Goal: Task Accomplishment & Management: Complete application form

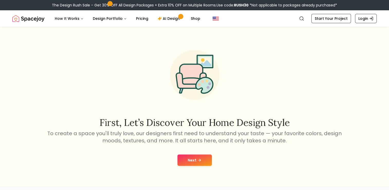
click at [203, 160] on button "Next" at bounding box center [195, 159] width 34 height 11
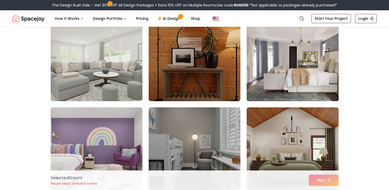
scroll to position [51, 0]
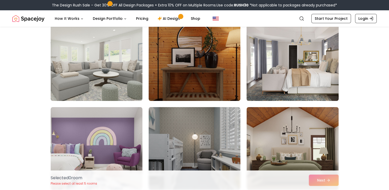
click at [257, 74] on img at bounding box center [293, 59] width 97 height 86
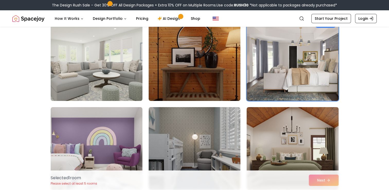
click at [136, 74] on img at bounding box center [96, 59] width 97 height 86
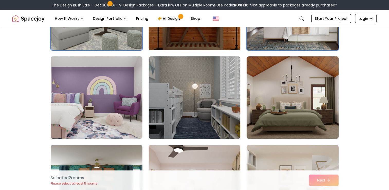
scroll to position [103, 0]
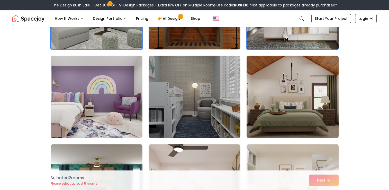
click at [299, 103] on img at bounding box center [293, 97] width 97 height 86
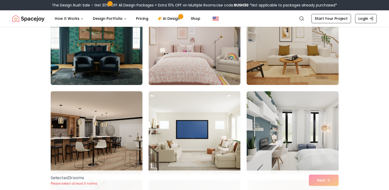
scroll to position [257, 0]
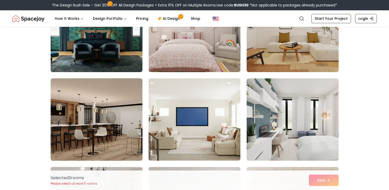
click at [105, 112] on img at bounding box center [96, 119] width 97 height 86
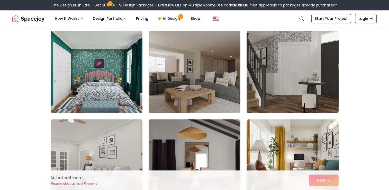
scroll to position [618, 0]
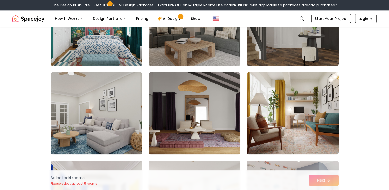
click at [314, 178] on div "Selected 4 room s Please select at least 5 rooms Next" at bounding box center [195, 180] width 297 height 20
click at [332, 185] on div "Selected 4 room s Please select at least 5 rooms Next" at bounding box center [195, 180] width 297 height 20
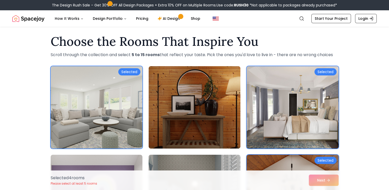
scroll to position [0, 0]
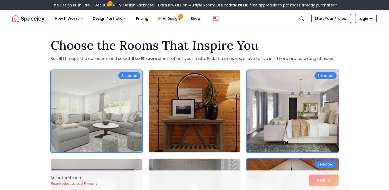
click at [336, 16] on link "Start Your Project" at bounding box center [332, 18] width 40 height 9
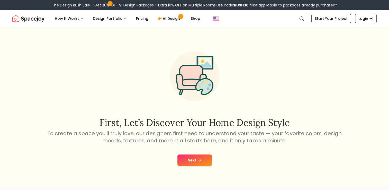
click at [207, 160] on button "Next" at bounding box center [195, 159] width 34 height 11
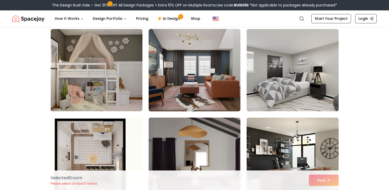
scroll to position [746, 0]
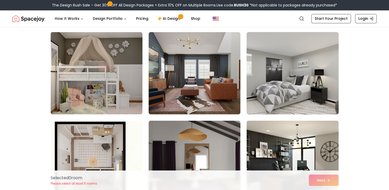
click at [276, 75] on img at bounding box center [293, 73] width 97 height 86
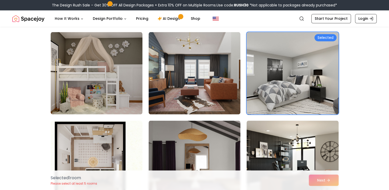
drag, startPoint x: 326, startPoint y: 179, endPoint x: 323, endPoint y: 178, distance: 3.3
click at [324, 179] on div "Selected 1 room Please select at least 5 rooms Next" at bounding box center [195, 180] width 297 height 20
click at [328, 180] on div "Selected 1 room Please select at least 5 rooms Next" at bounding box center [195, 180] width 297 height 20
click at [174, 19] on link "AI Design" at bounding box center [170, 18] width 32 height 10
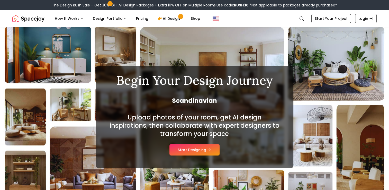
click at [205, 149] on button "Start Designing" at bounding box center [195, 149] width 50 height 11
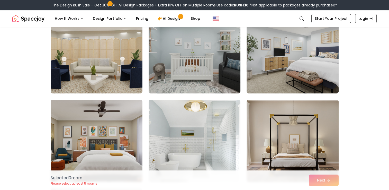
scroll to position [154, 0]
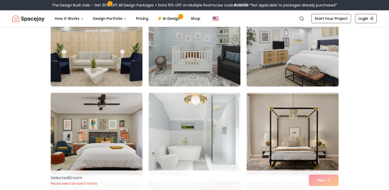
click at [254, 82] on img at bounding box center [293, 45] width 97 height 86
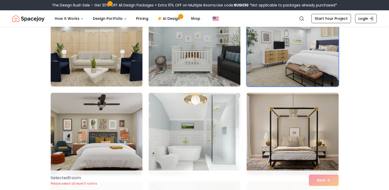
click at [325, 180] on div "Selected 1 room Please select at least 5 rooms Next" at bounding box center [195, 180] width 297 height 20
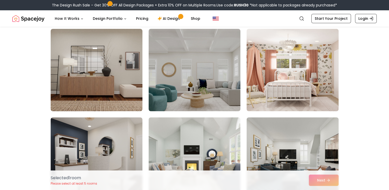
scroll to position [2638, 0]
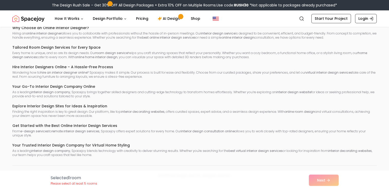
click at [319, 170] on div "Selected 1 room Please select at least 5 rooms Next" at bounding box center [195, 180] width 297 height 20
click at [318, 180] on div "Selected 1 room Please select at least 5 rooms Next" at bounding box center [195, 180] width 297 height 20
click at [339, 181] on div "Selected 1 room Please select at least 5 rooms Next" at bounding box center [195, 180] width 297 height 20
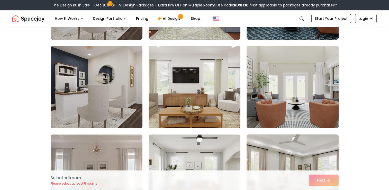
scroll to position [2148, 0]
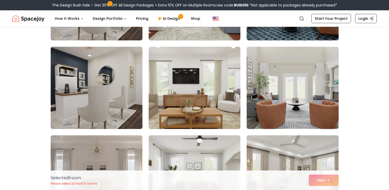
click at [328, 179] on div "Selected 1 room Please select at least 5 rooms Next" at bounding box center [195, 180] width 297 height 20
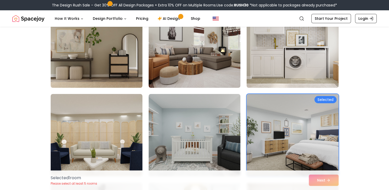
scroll to position [38, 0]
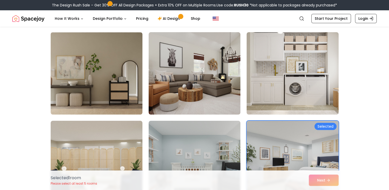
click at [322, 125] on div "Selected" at bounding box center [326, 126] width 22 height 7
click at [322, 125] on img at bounding box center [293, 162] width 97 height 86
click at [335, 179] on div "Selected 1 room Please select at least 5 rooms Next" at bounding box center [195, 180] width 297 height 20
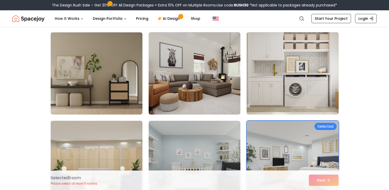
click at [299, 72] on img at bounding box center [293, 73] width 97 height 86
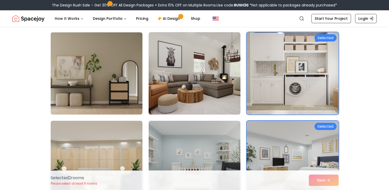
click at [221, 81] on img at bounding box center [194, 73] width 97 height 86
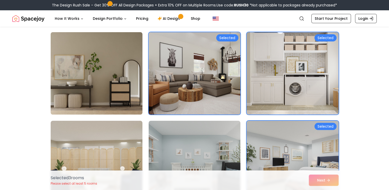
click at [63, 76] on img at bounding box center [96, 73] width 97 height 86
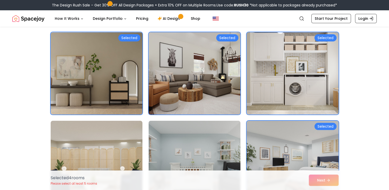
click at [212, 148] on img at bounding box center [194, 162] width 97 height 86
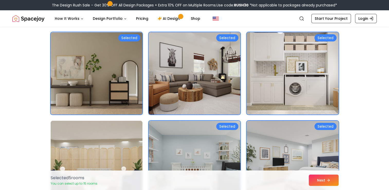
click at [90, 151] on img at bounding box center [96, 162] width 97 height 86
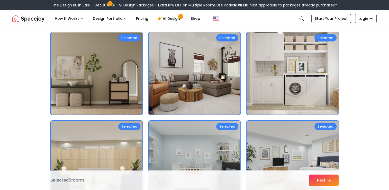
click at [326, 176] on button "Next" at bounding box center [324, 180] width 30 height 11
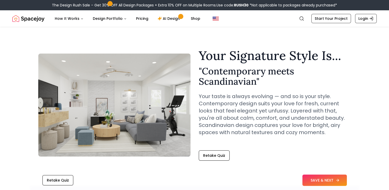
click at [334, 181] on button "SAVE & NEXT" at bounding box center [325, 180] width 45 height 11
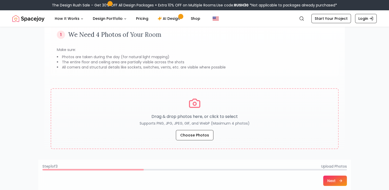
scroll to position [51, 0]
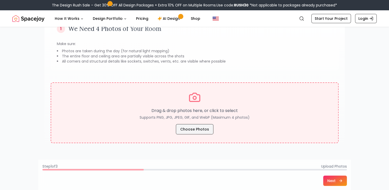
click at [202, 127] on button "Choose Photos" at bounding box center [195, 129] width 38 height 10
drag, startPoint x: 204, startPoint y: 132, endPoint x: 205, endPoint y: 128, distance: 4.4
click at [205, 132] on button "Choose Photos" at bounding box center [195, 129] width 38 height 10
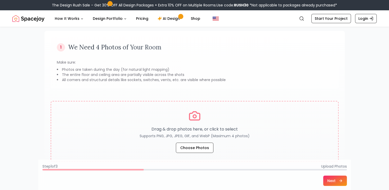
scroll to position [26, 0]
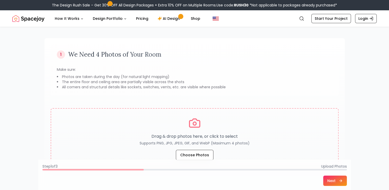
click at [335, 178] on button "Next" at bounding box center [336, 181] width 24 height 10
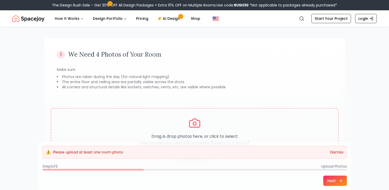
click at [338, 153] on button "Dismiss" at bounding box center [336, 152] width 13 height 5
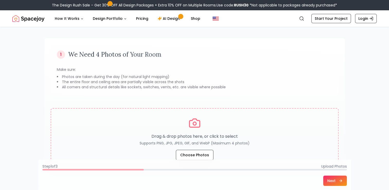
click at [338, 180] on button "Next" at bounding box center [336, 181] width 24 height 10
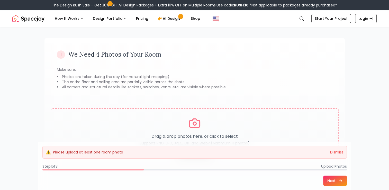
click at [334, 149] on div "⚠️ Please upload at least one room photo Dismiss" at bounding box center [194, 152] width 305 height 13
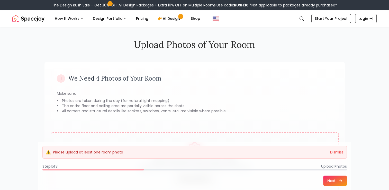
scroll to position [0, 0]
